Goal: Information Seeking & Learning: Learn about a topic

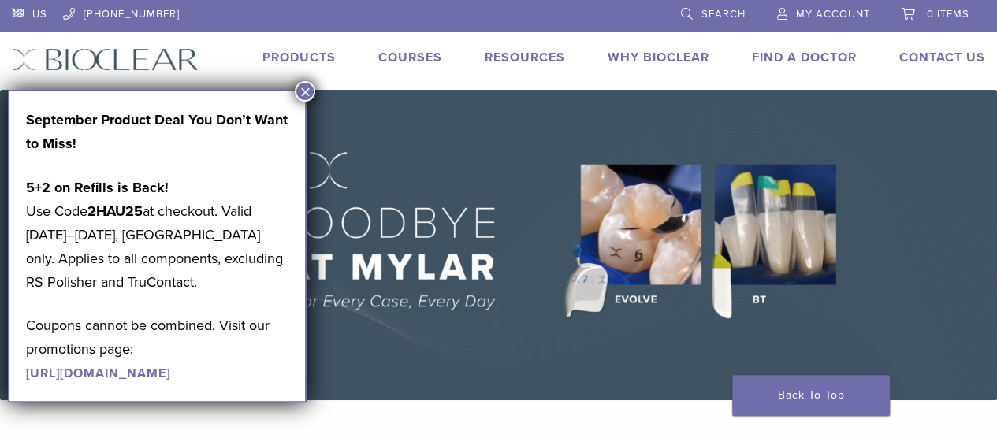
click at [311, 88] on button "×" at bounding box center [305, 91] width 21 height 21
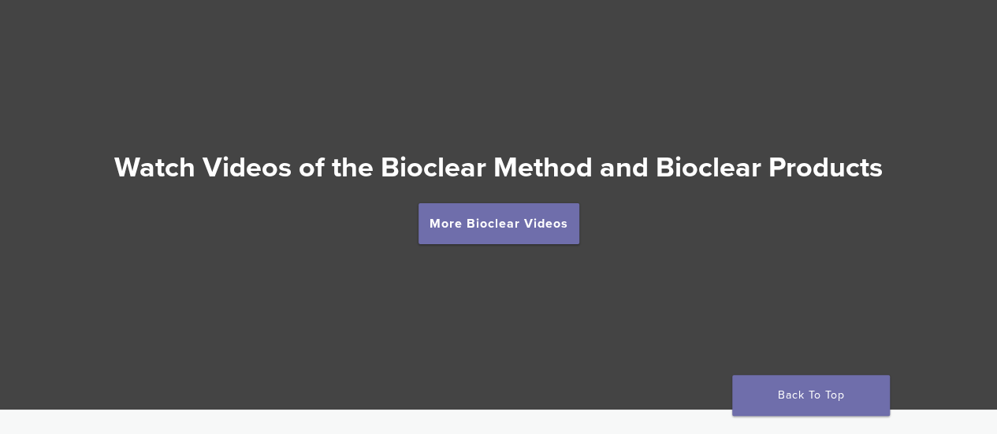
scroll to position [2781, 0]
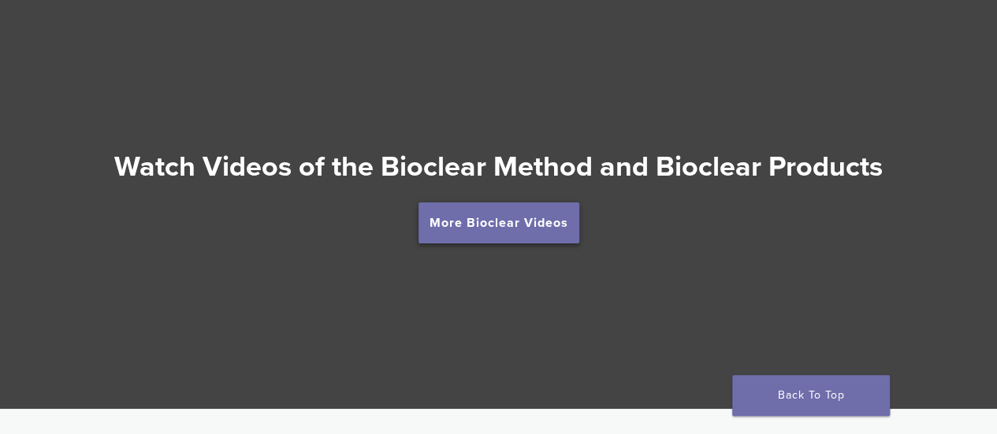
click at [518, 223] on link "More Bioclear Videos" at bounding box center [499, 223] width 161 height 41
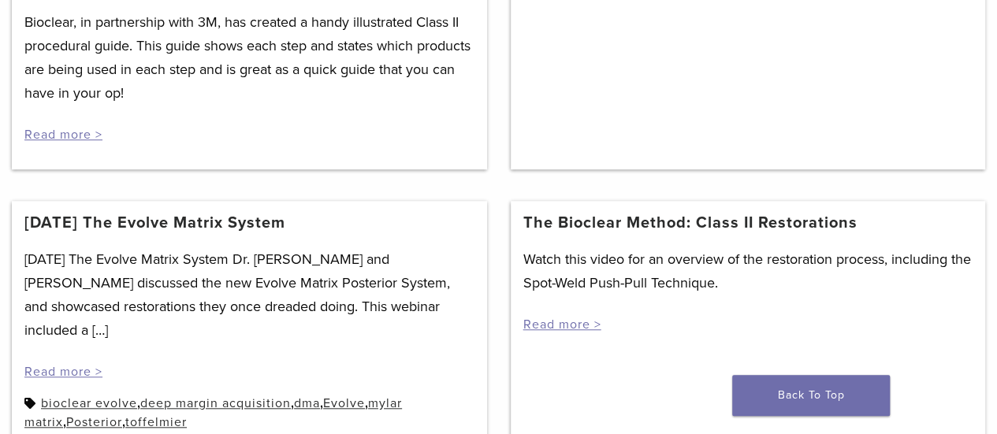
scroll to position [657, 0]
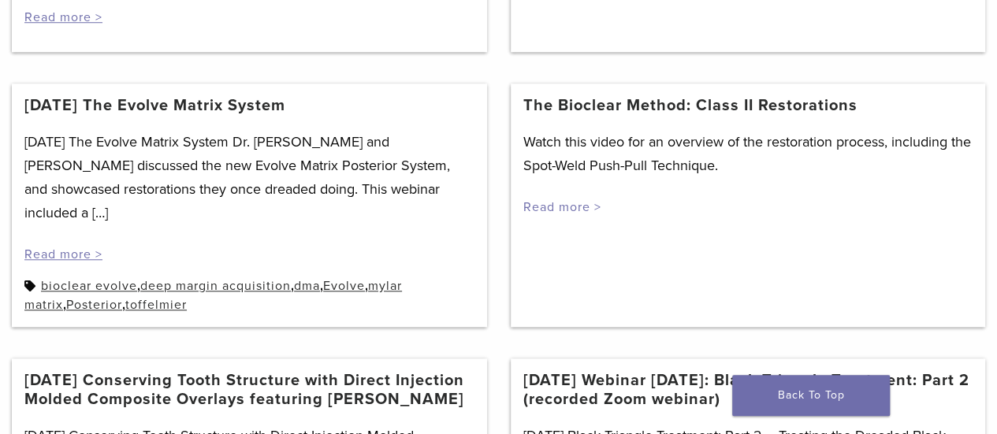
click at [569, 207] on link "Read more >" at bounding box center [563, 207] width 78 height 16
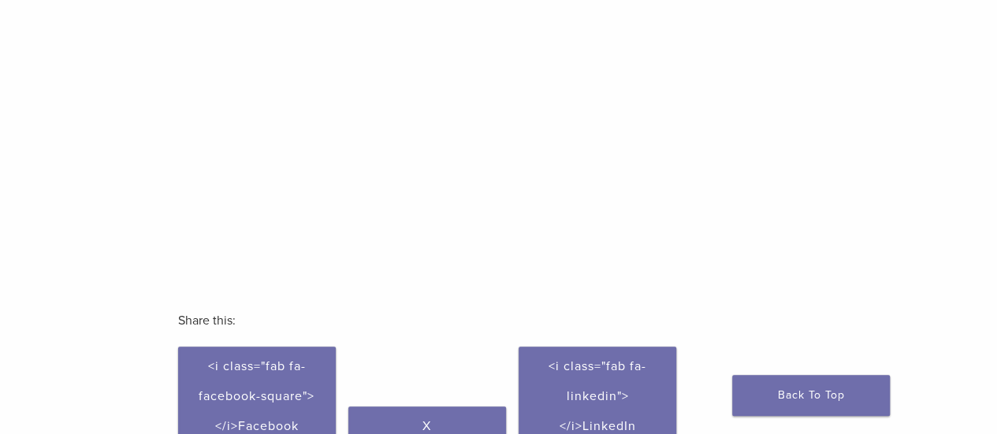
scroll to position [325, 0]
